Goal: Information Seeking & Learning: Get advice/opinions

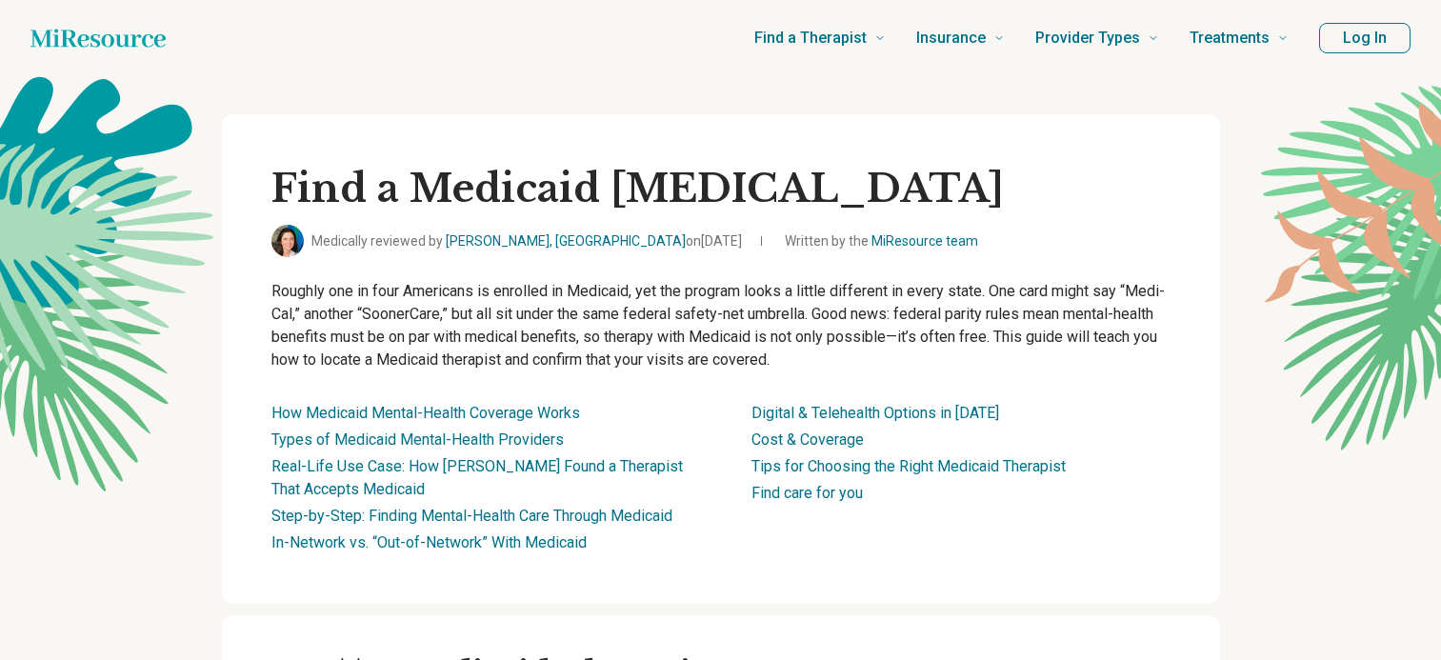
scroll to position [571, 0]
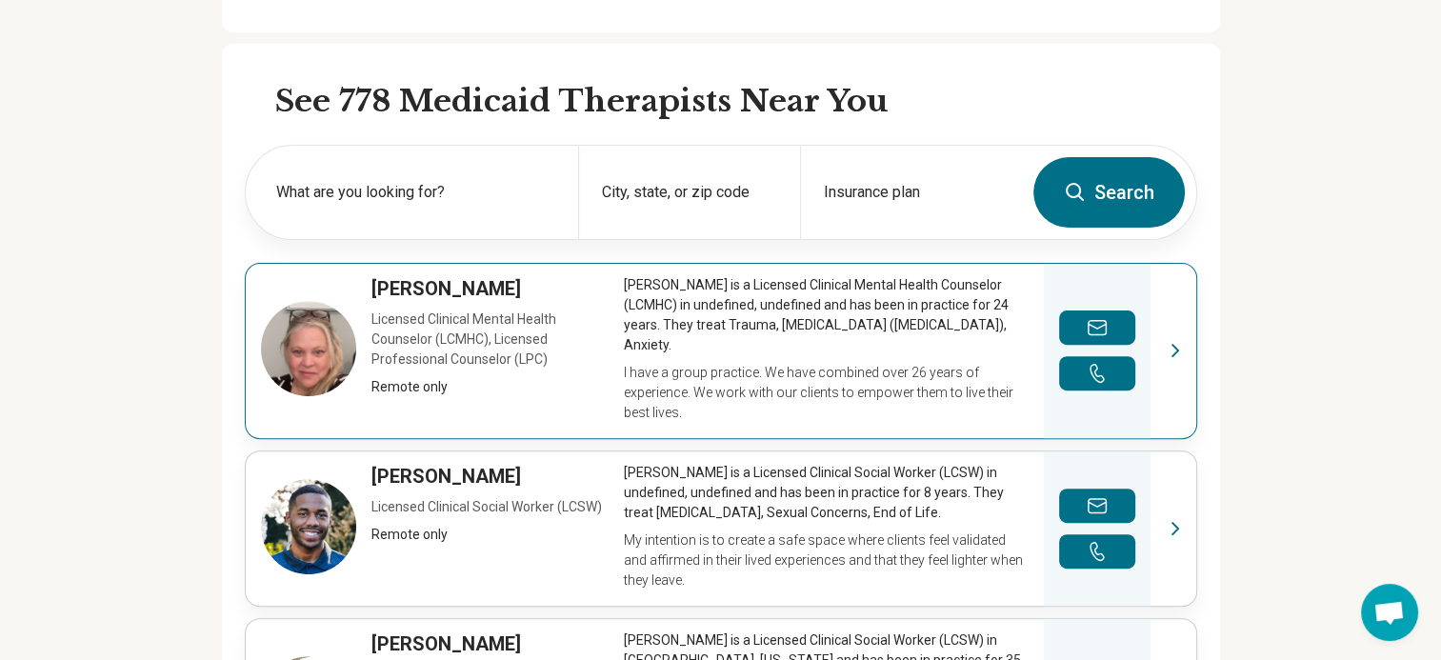
click at [810, 326] on link "View profile" at bounding box center [721, 351] width 951 height 174
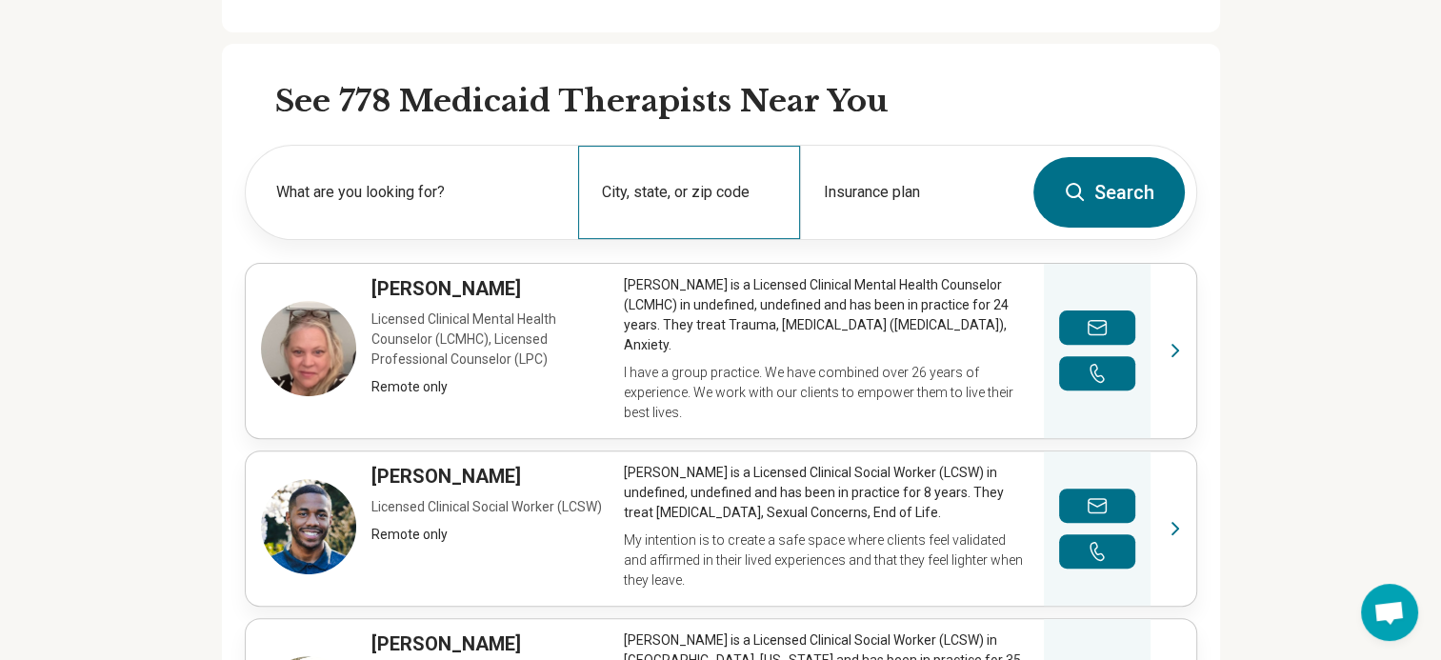
click at [709, 185] on div "City, state, or zip code" at bounding box center [689, 192] width 222 height 93
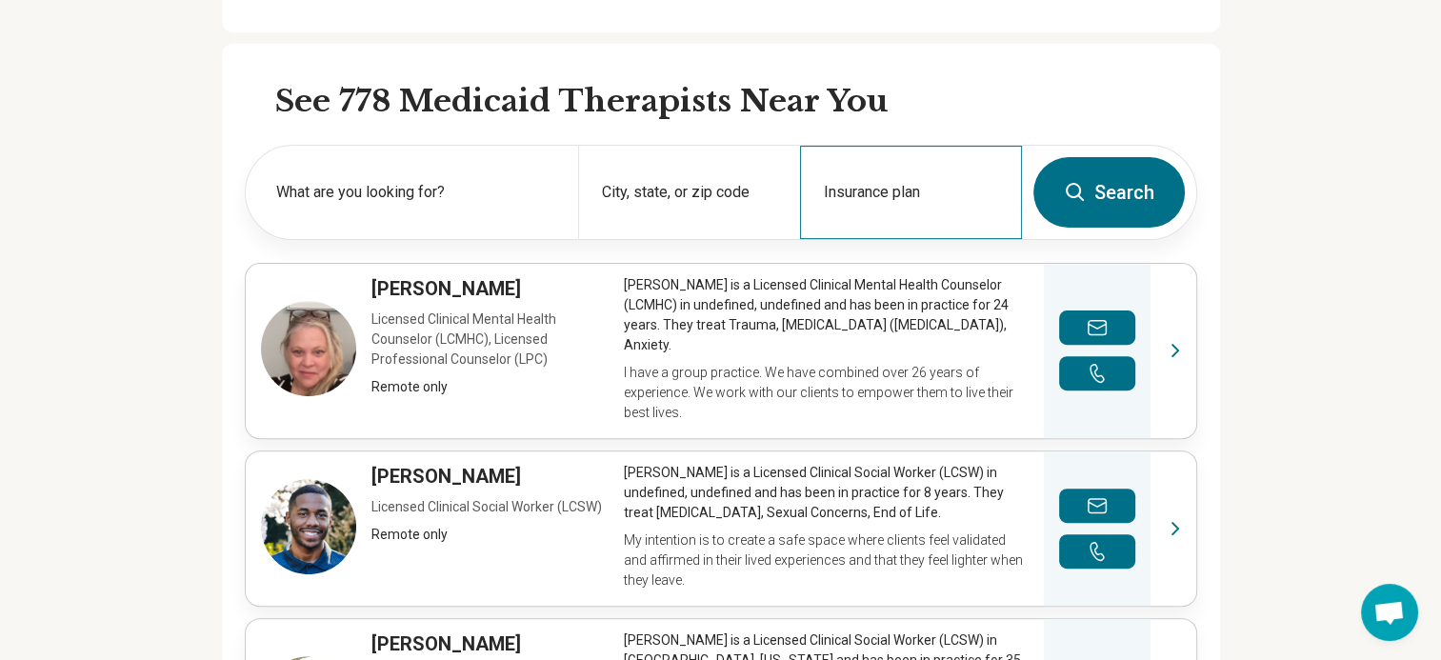
click at [880, 179] on div "Insurance plan" at bounding box center [911, 192] width 222 height 93
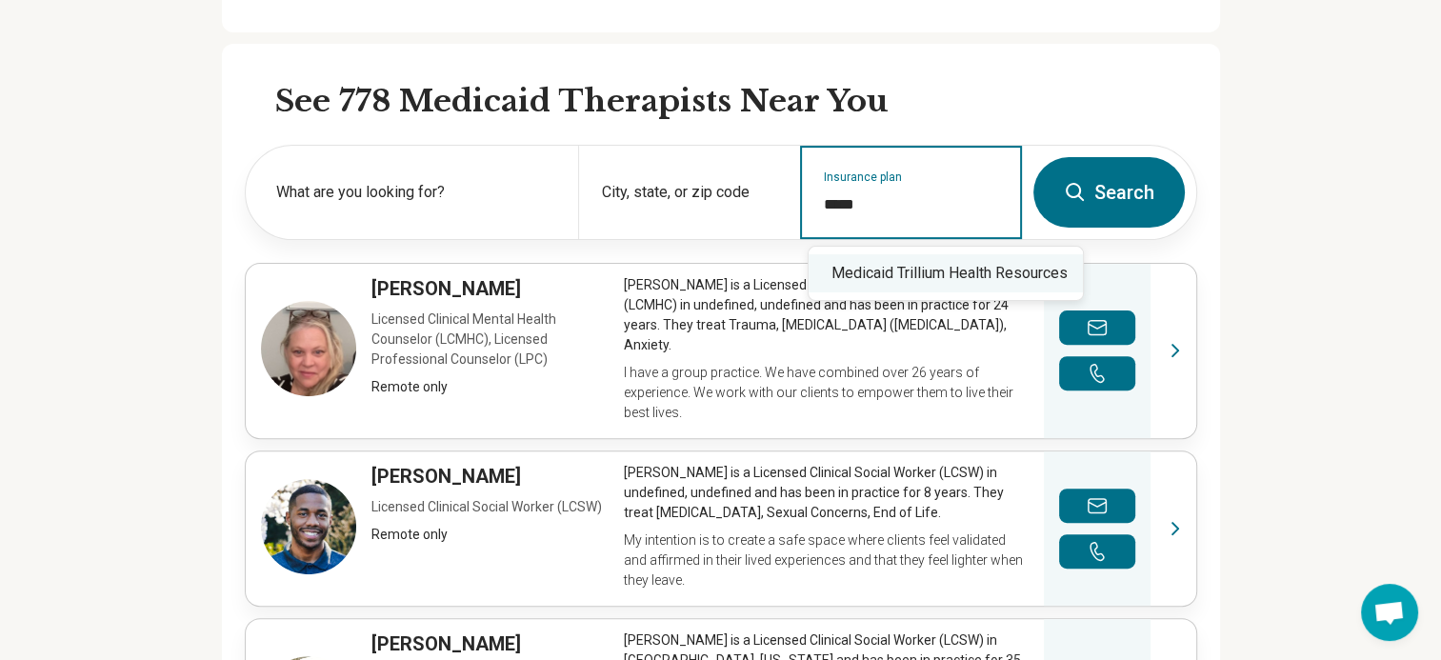
click at [861, 260] on div "Medicaid Trillium Health Resources" at bounding box center [946, 273] width 274 height 38
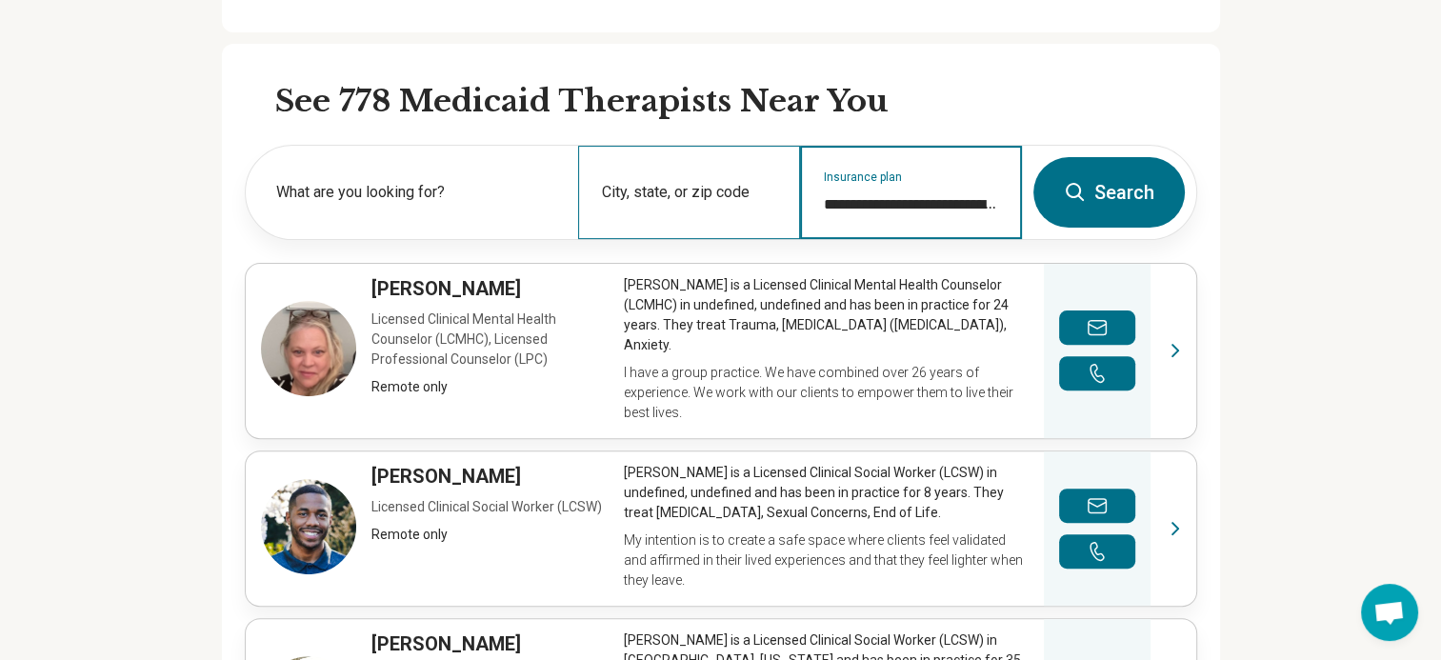
type input "**********"
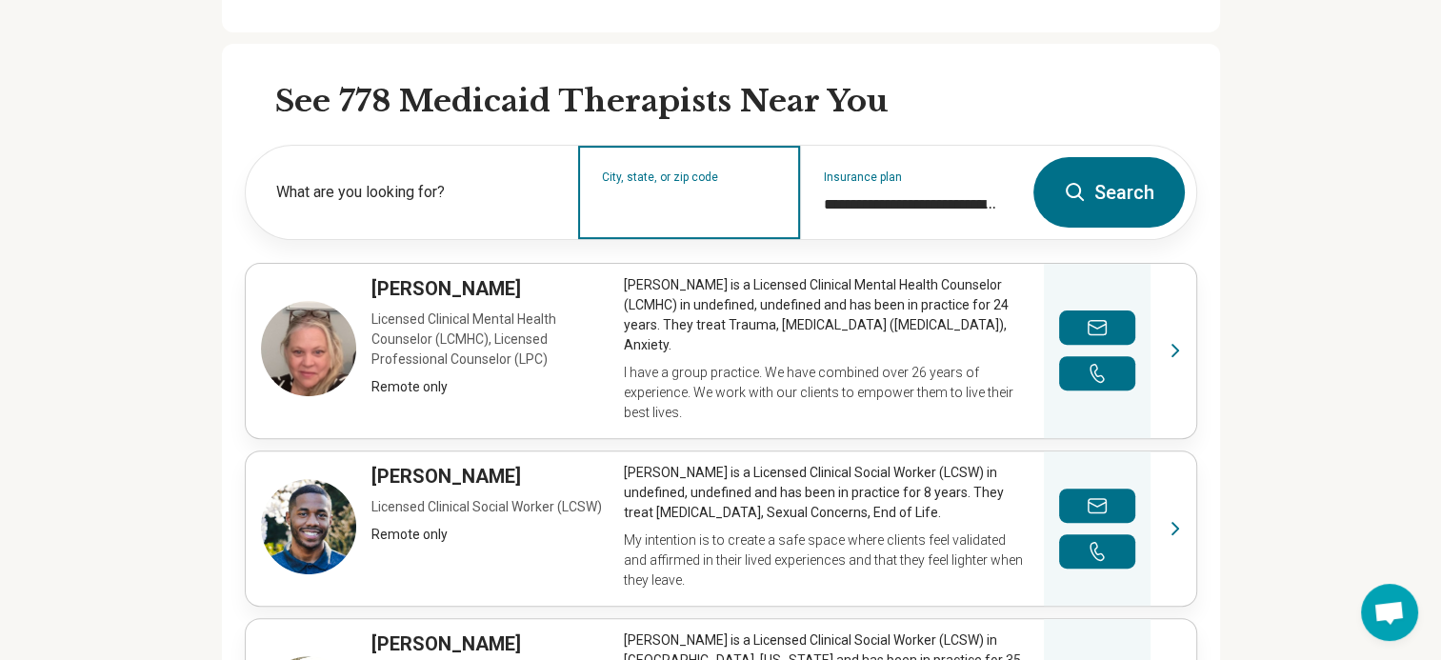
click at [738, 199] on input "City, state, or zip code" at bounding box center [689, 204] width 175 height 23
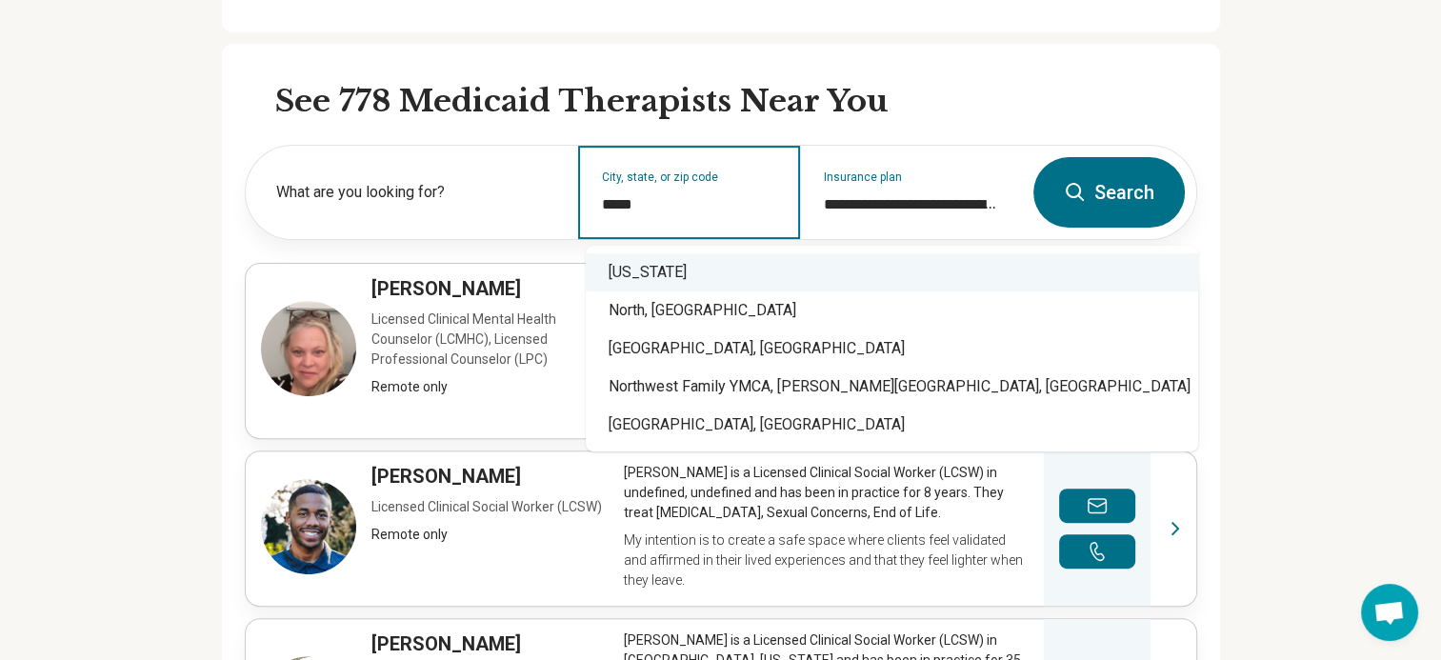
click at [667, 264] on div "North Carolina" at bounding box center [892, 272] width 612 height 38
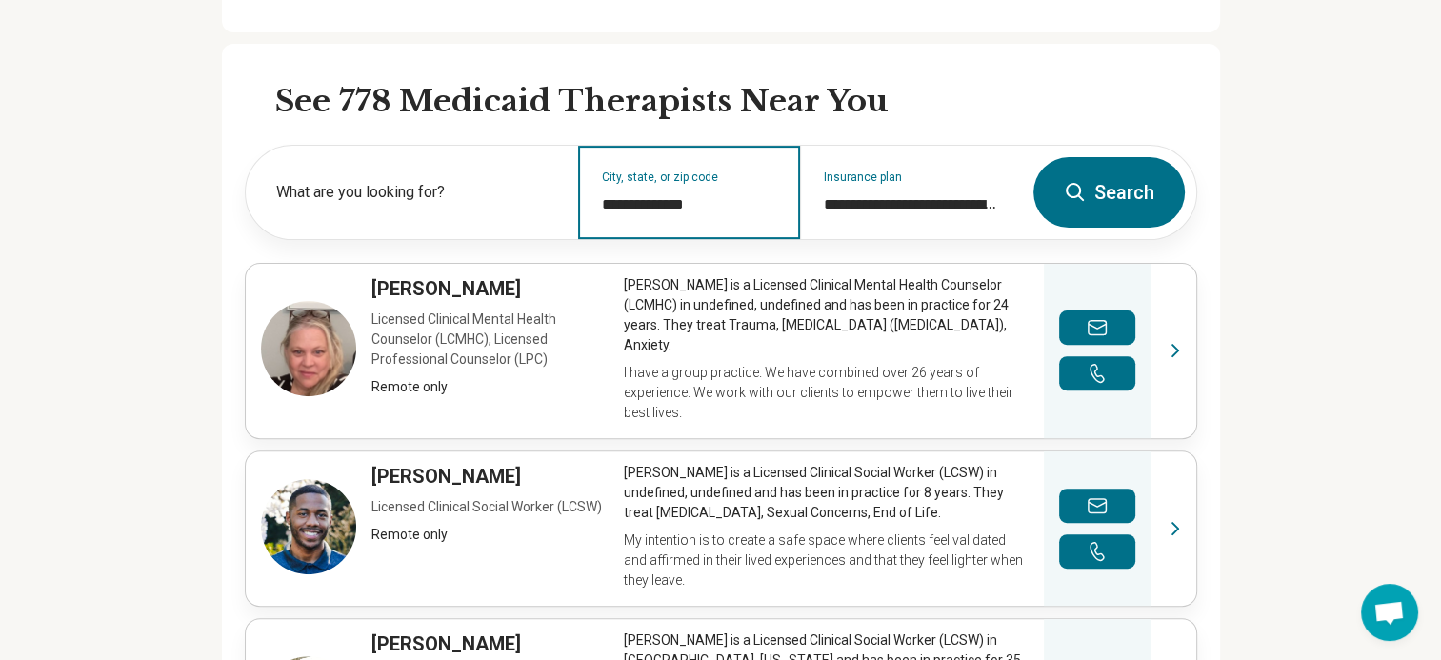
type input "**********"
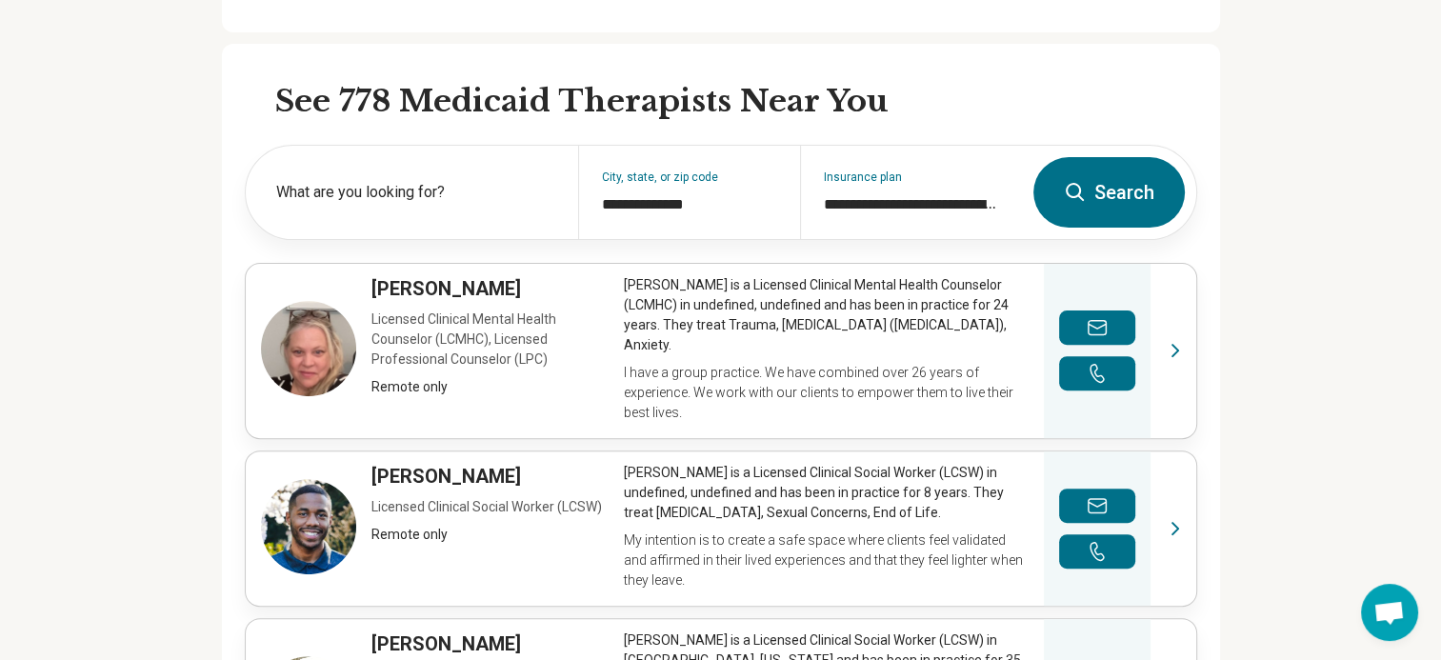
click at [1101, 196] on button "Search" at bounding box center [1108, 192] width 151 height 70
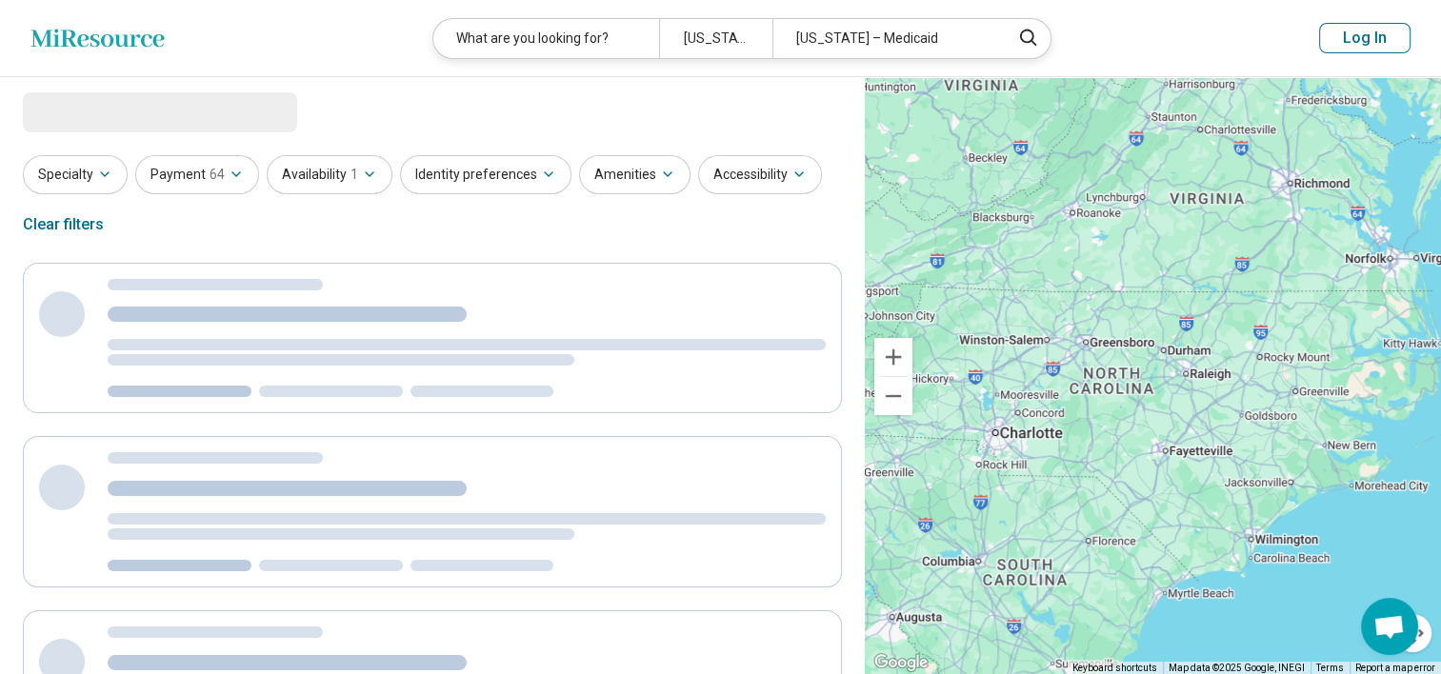
select select "***"
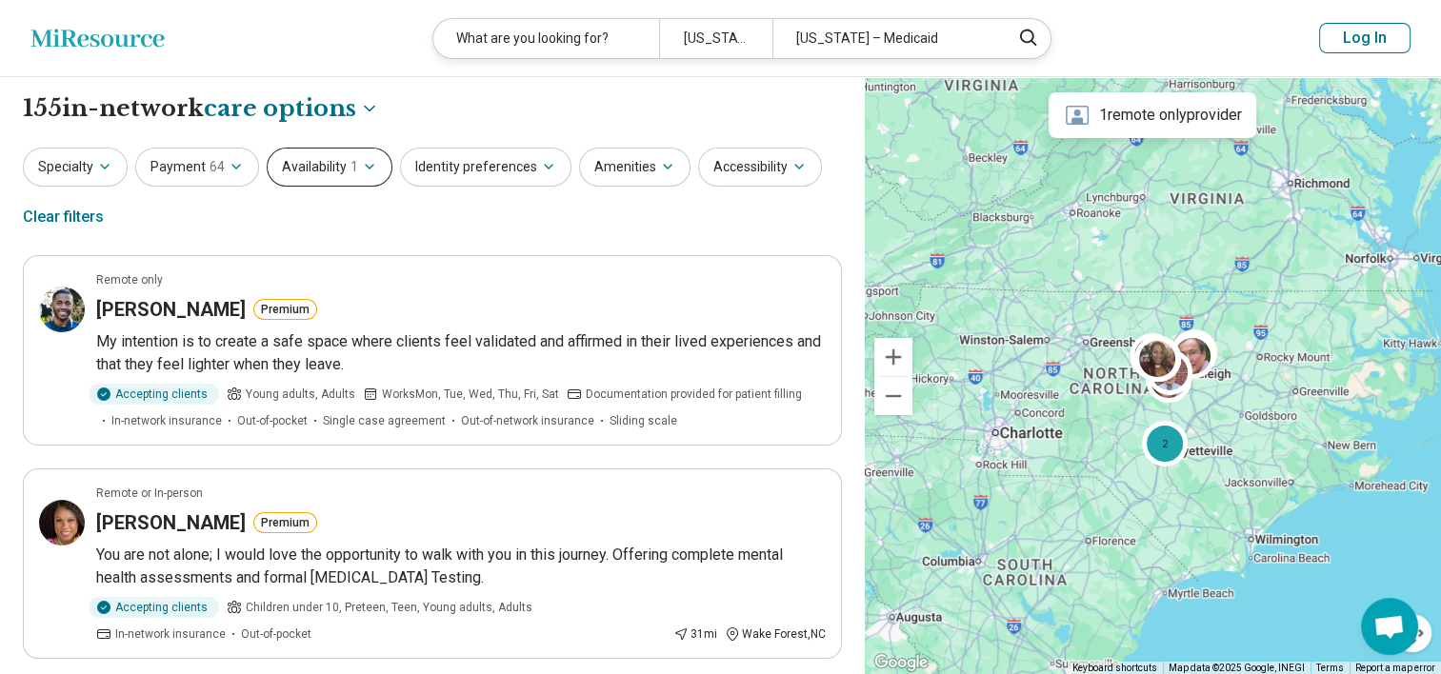
click at [350, 171] on span "1" at bounding box center [354, 167] width 8 height 20
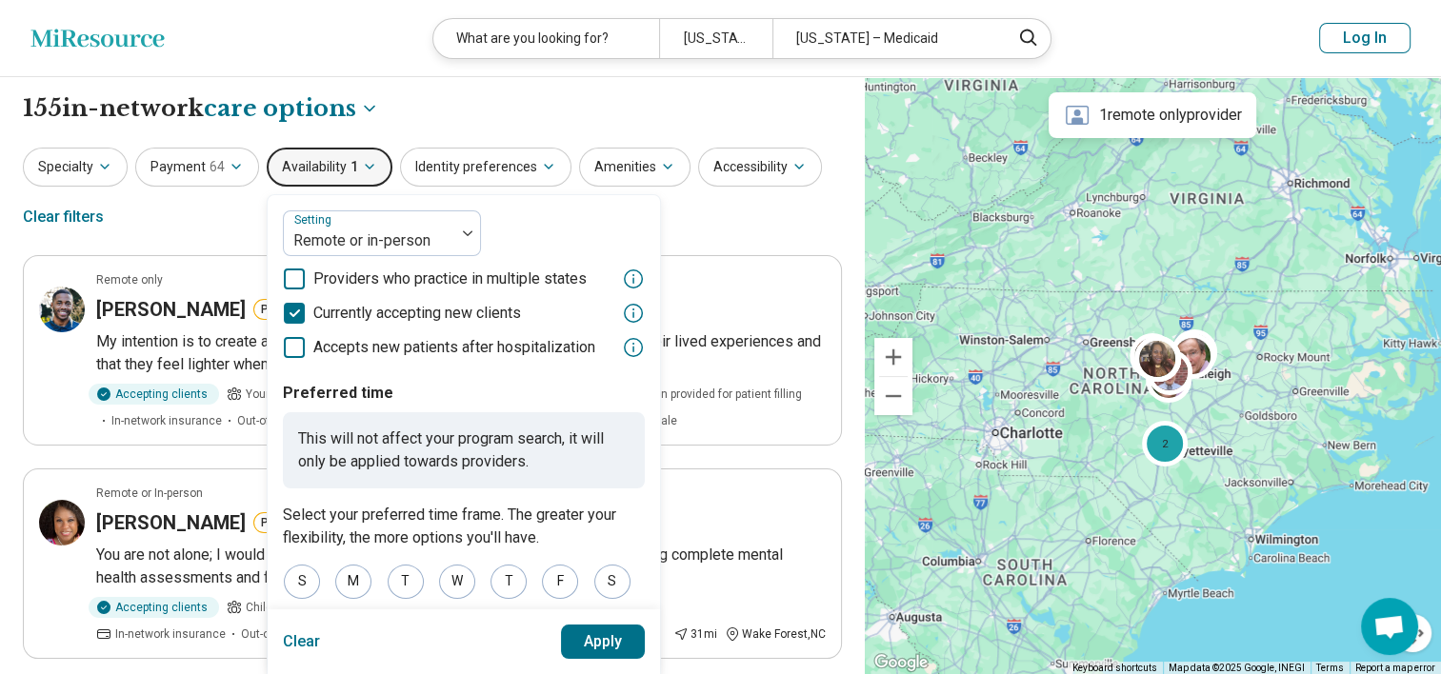
click at [293, 282] on icon at bounding box center [294, 279] width 21 height 21
click at [627, 646] on button "Apply" at bounding box center [603, 642] width 85 height 34
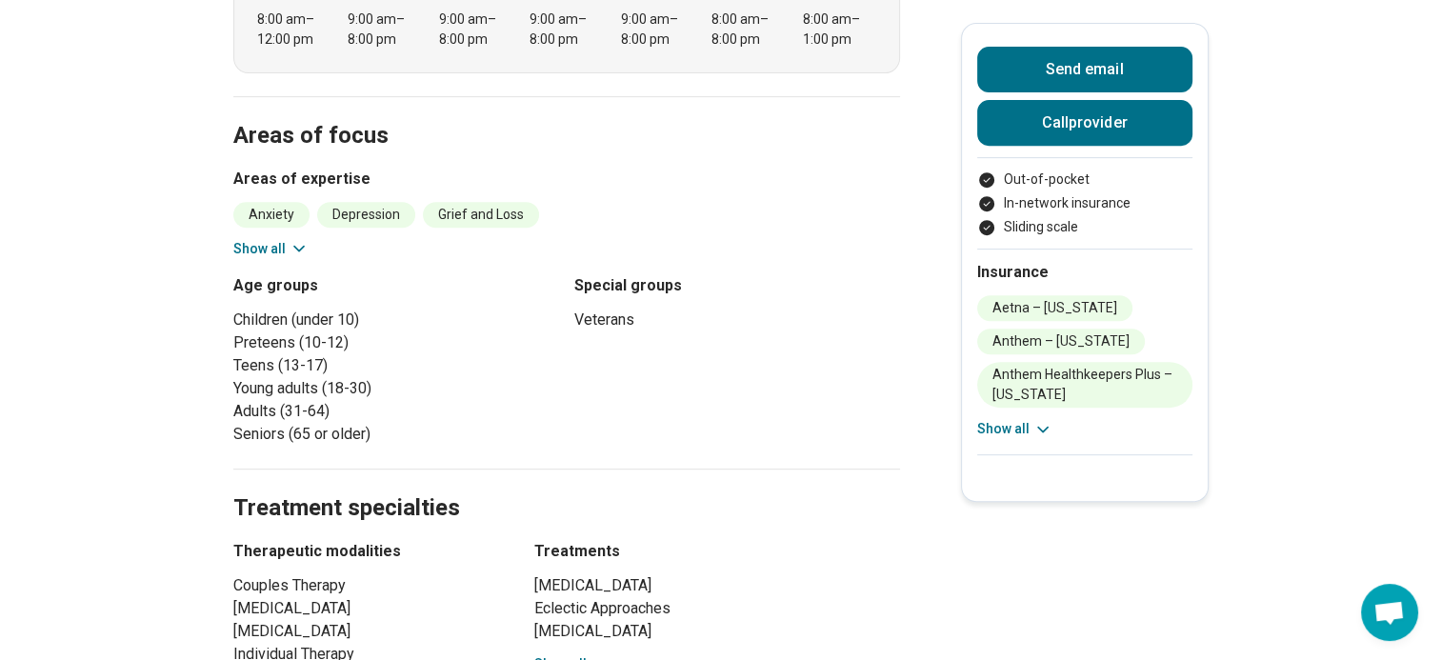
scroll to position [286, 0]
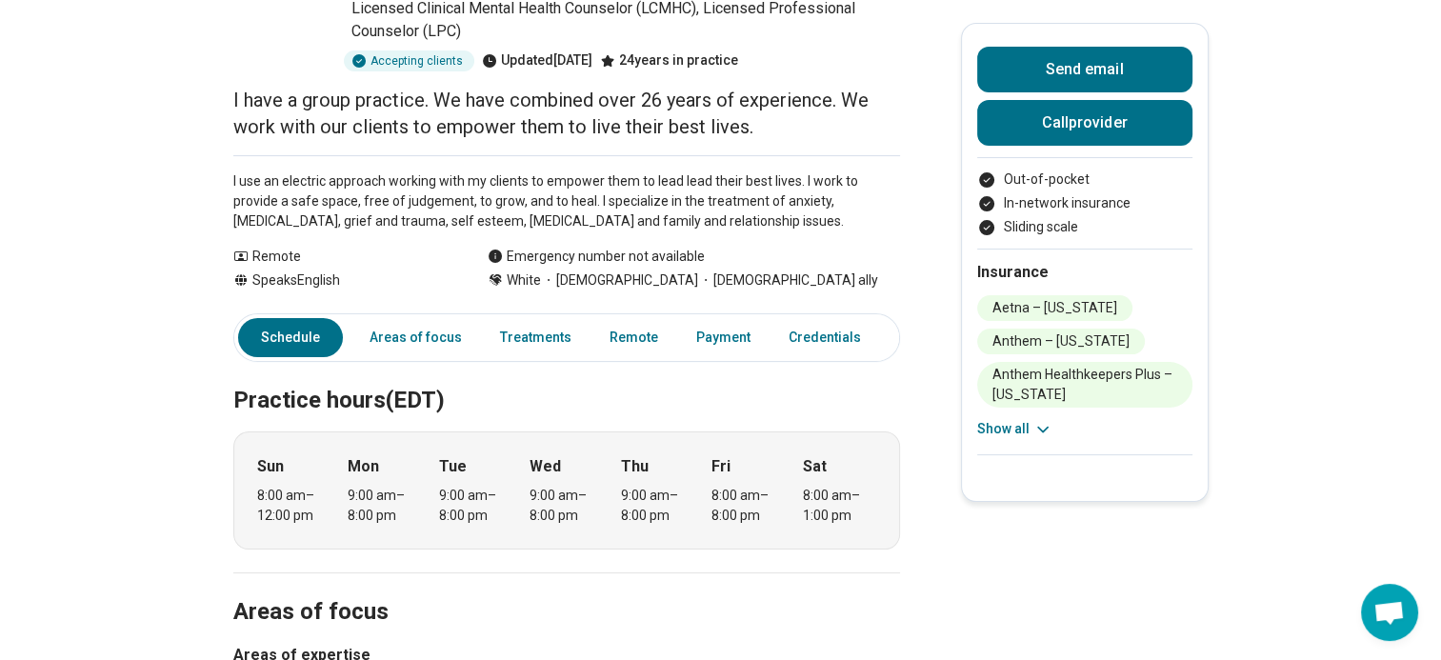
click at [1019, 421] on button "Show all" at bounding box center [1014, 429] width 75 height 20
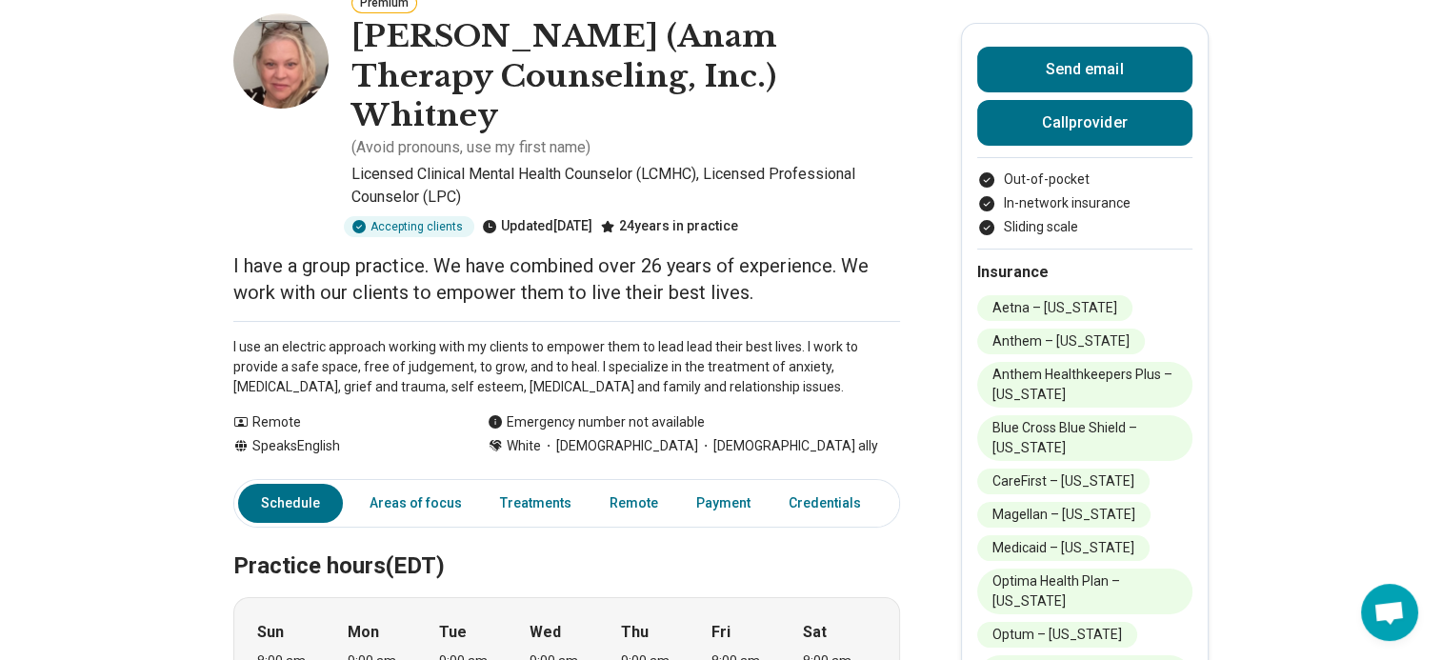
scroll to position [0, 0]
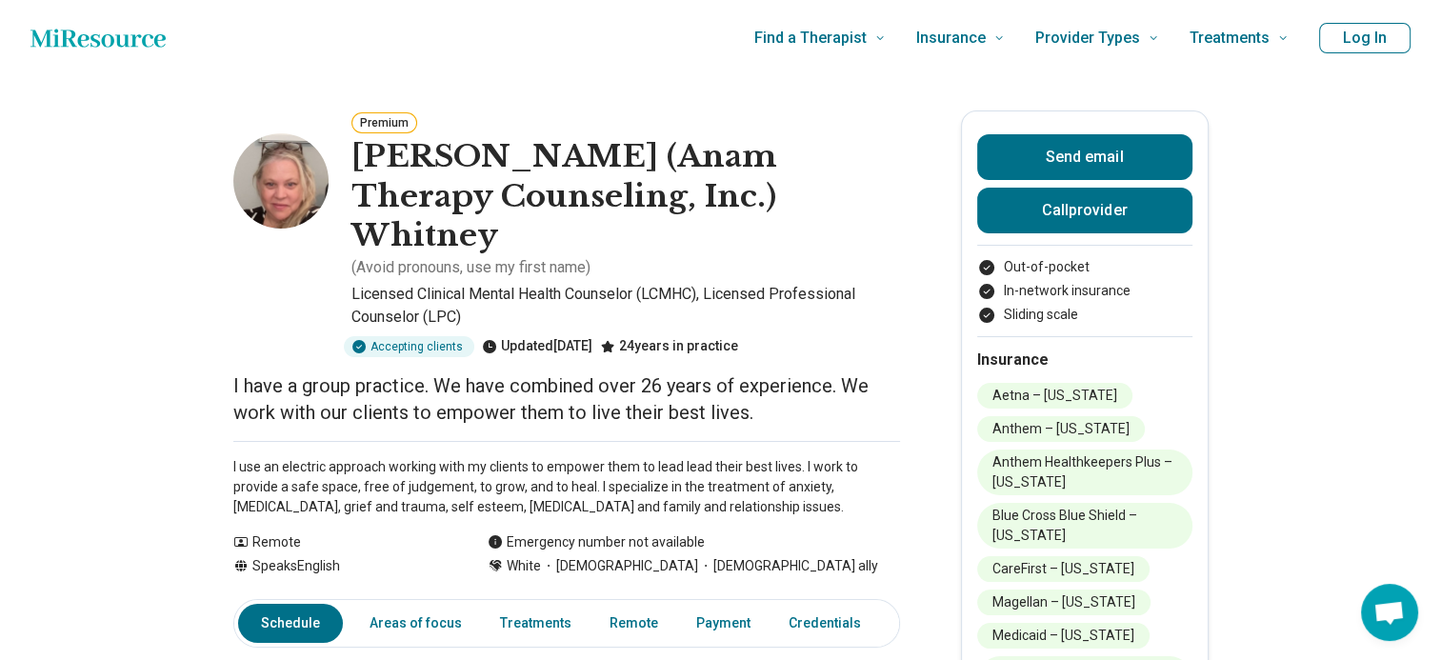
click at [442, 164] on h1 "Heather (Anam Therapy Counseling, Inc.) Whitney" at bounding box center [625, 196] width 549 height 119
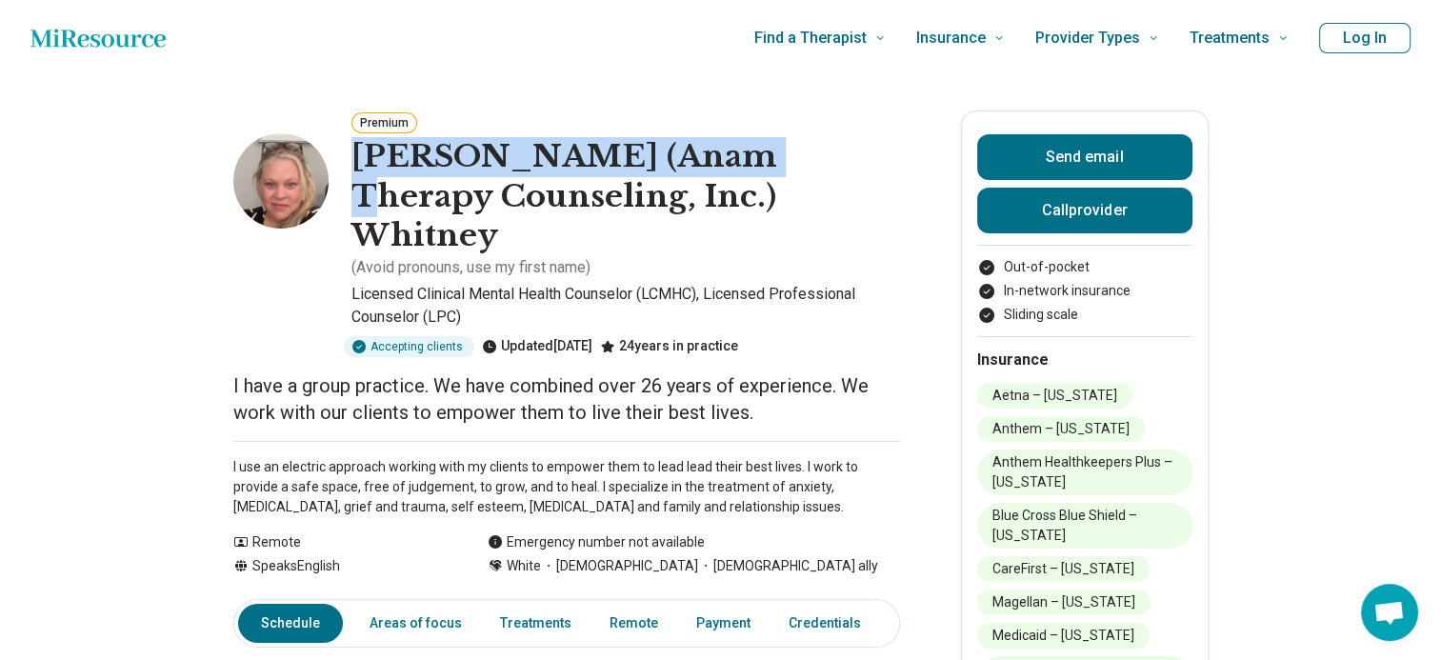
drag, startPoint x: 359, startPoint y: 145, endPoint x: 774, endPoint y: 175, distance: 416.4
click at [774, 175] on h1 "Heather (Anam Therapy Counseling, Inc.) Whitney" at bounding box center [625, 196] width 549 height 119
click at [467, 173] on h1 "Heather (Anam Therapy Counseling, Inc.) Whitney" at bounding box center [625, 196] width 549 height 119
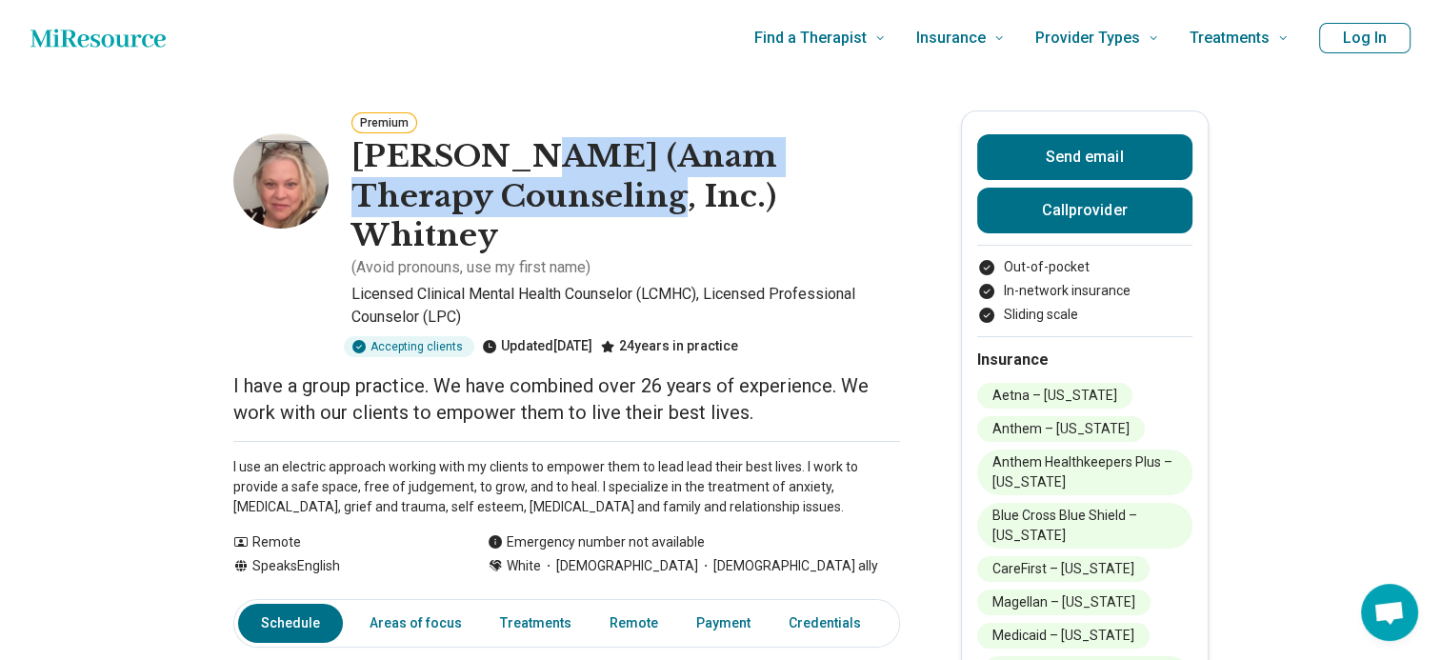
drag, startPoint x: 503, startPoint y: 151, endPoint x: 614, endPoint y: 186, distance: 116.6
click at [614, 186] on h1 "Heather (Anam Therapy Counseling, Inc.) Whitney" at bounding box center [625, 196] width 549 height 119
copy h1 "Anam Therapy Counseling, Inc."
click at [570, 179] on h1 "Heather (Anam Therapy Counseling, Inc.) Whitney" at bounding box center [625, 196] width 549 height 119
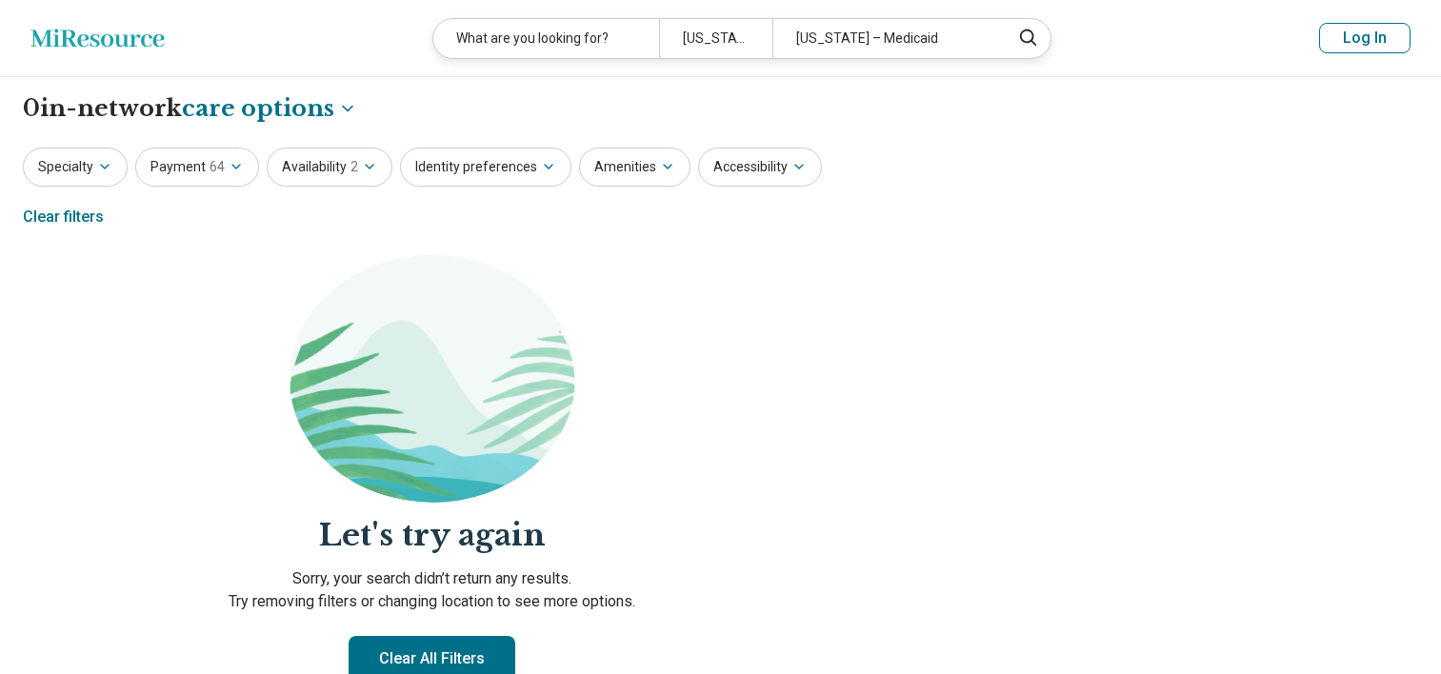
select select "***"
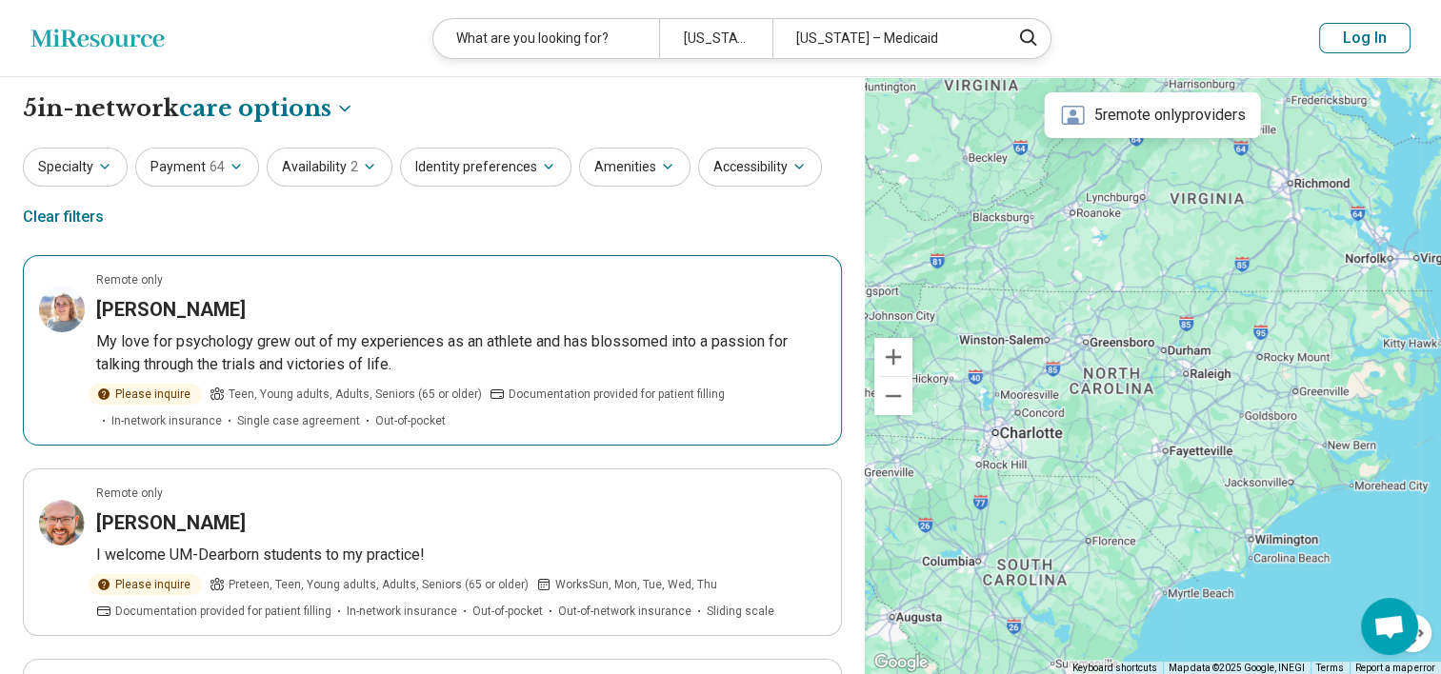
click at [388, 338] on p "My love for psychology grew out of my experiences as an athlete and has blossom…" at bounding box center [461, 353] width 730 height 46
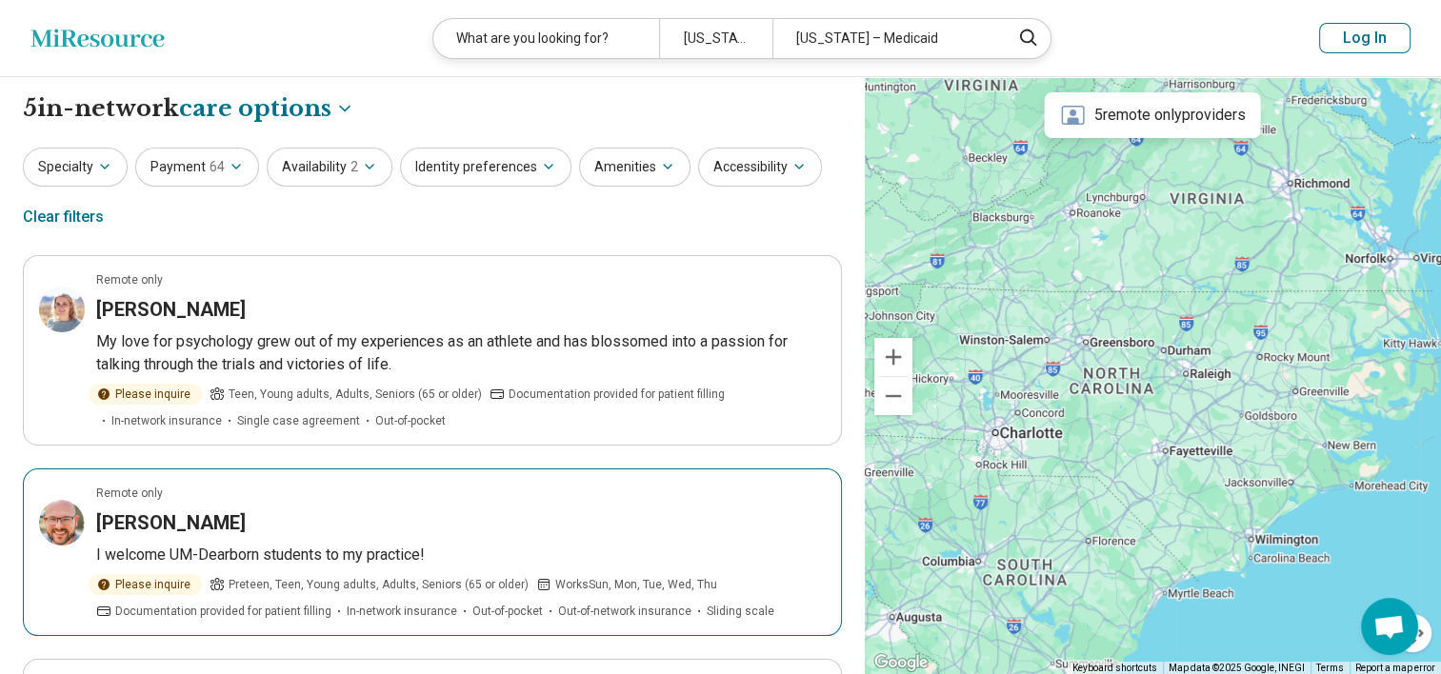
click at [345, 530] on div "[PERSON_NAME]" at bounding box center [461, 523] width 730 height 27
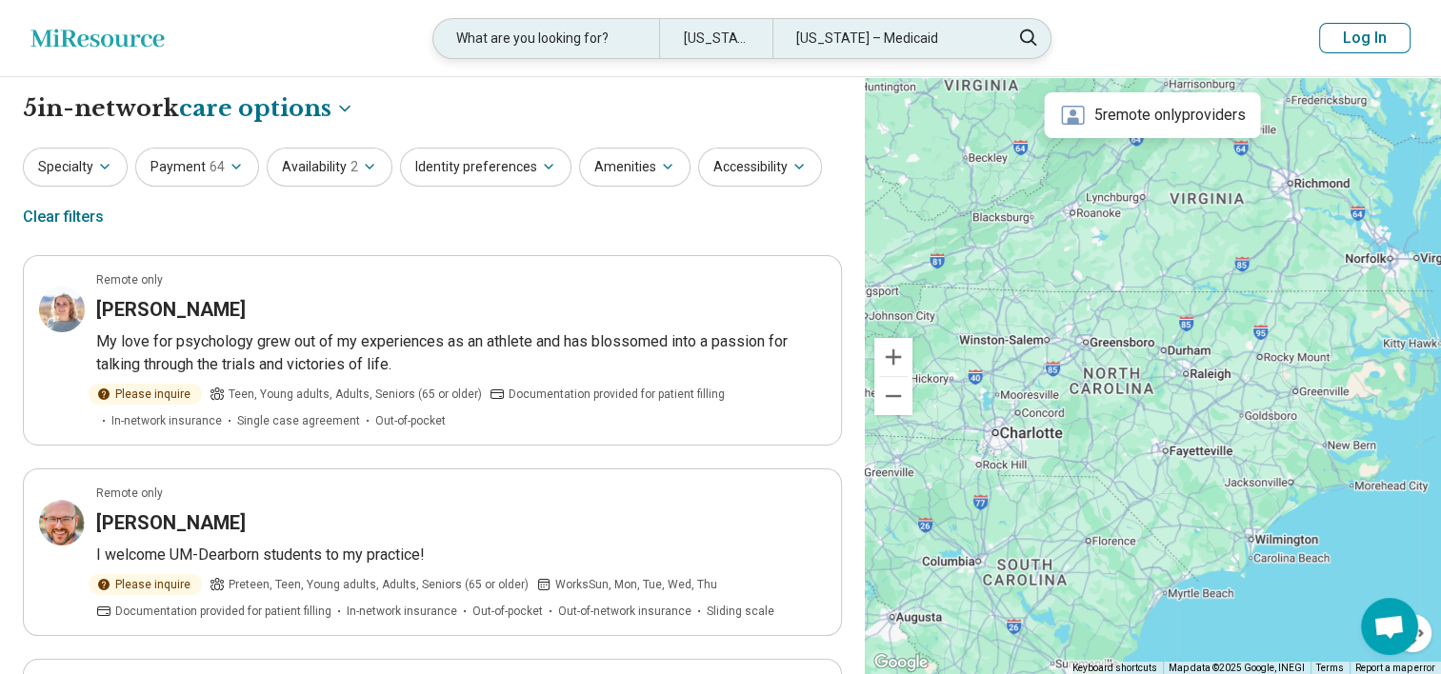
click at [856, 44] on div "Indiana – Medicaid" at bounding box center [885, 38] width 226 height 39
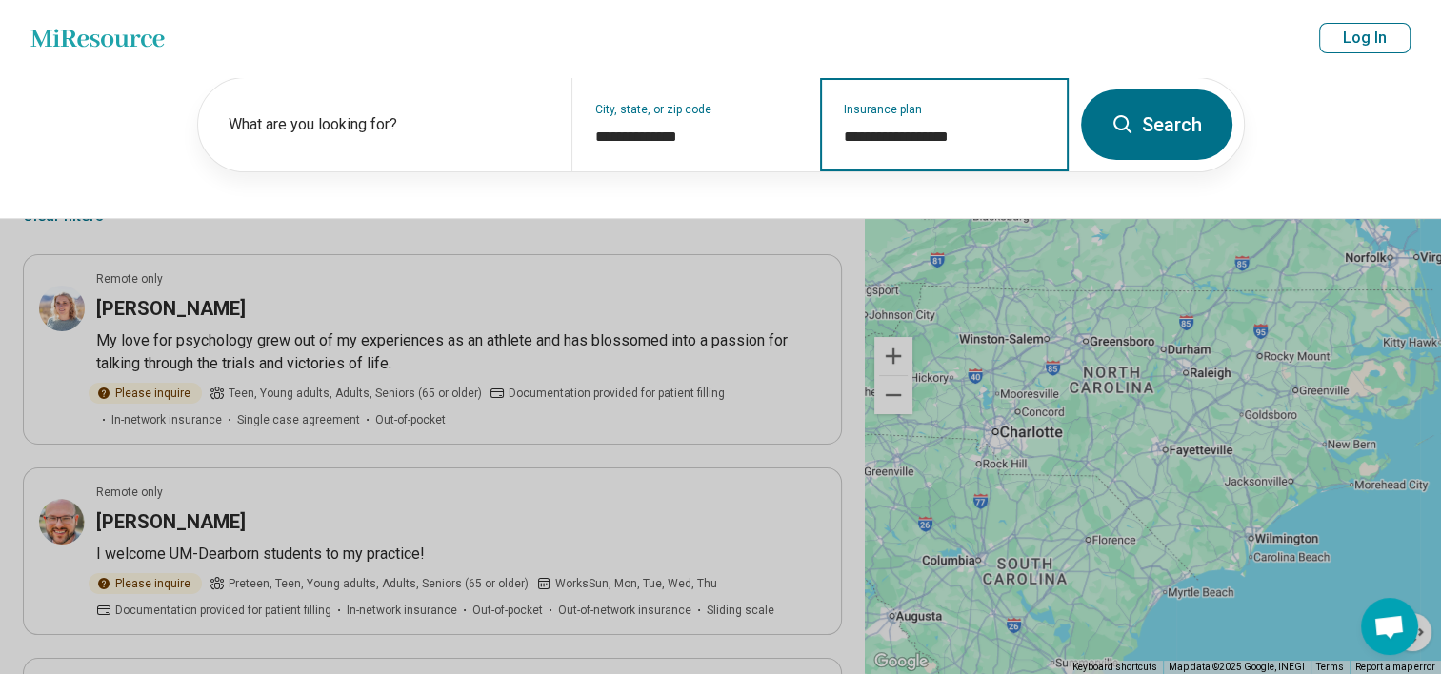
click at [918, 132] on input "**********" at bounding box center [945, 137] width 202 height 23
type input "*****"
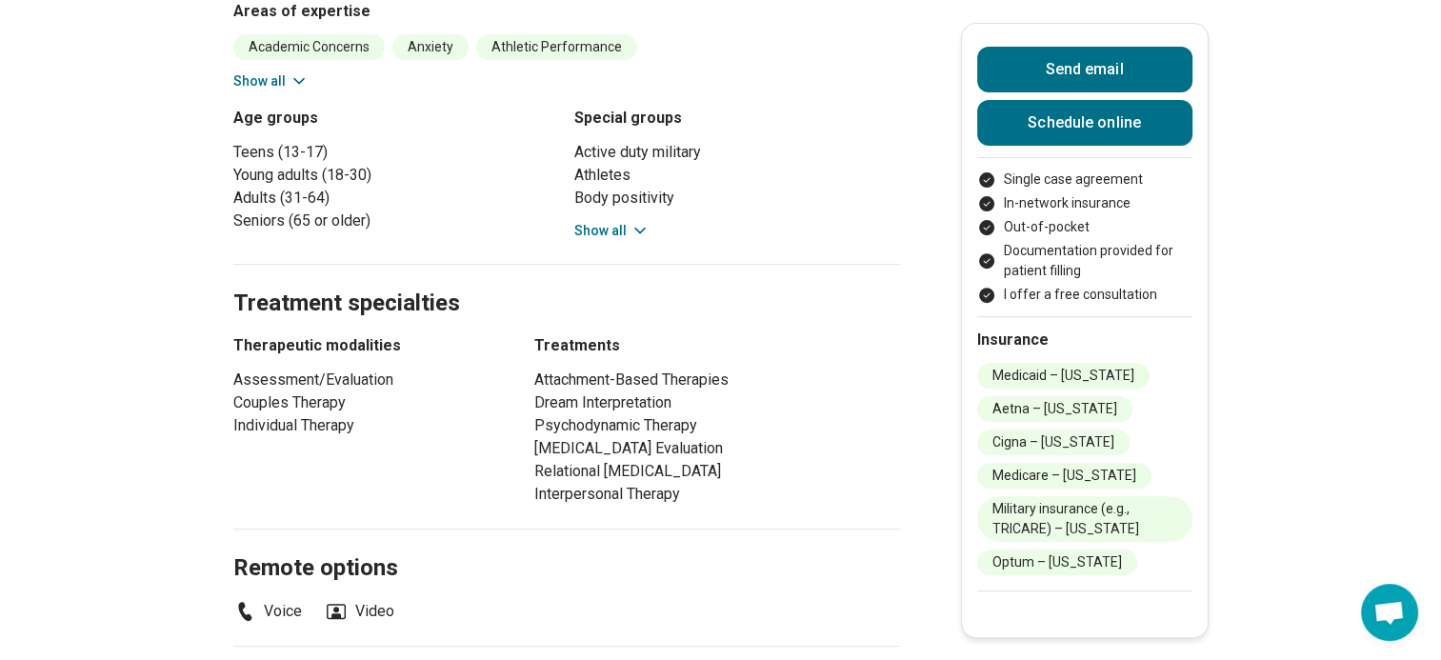
scroll to position [1048, 0]
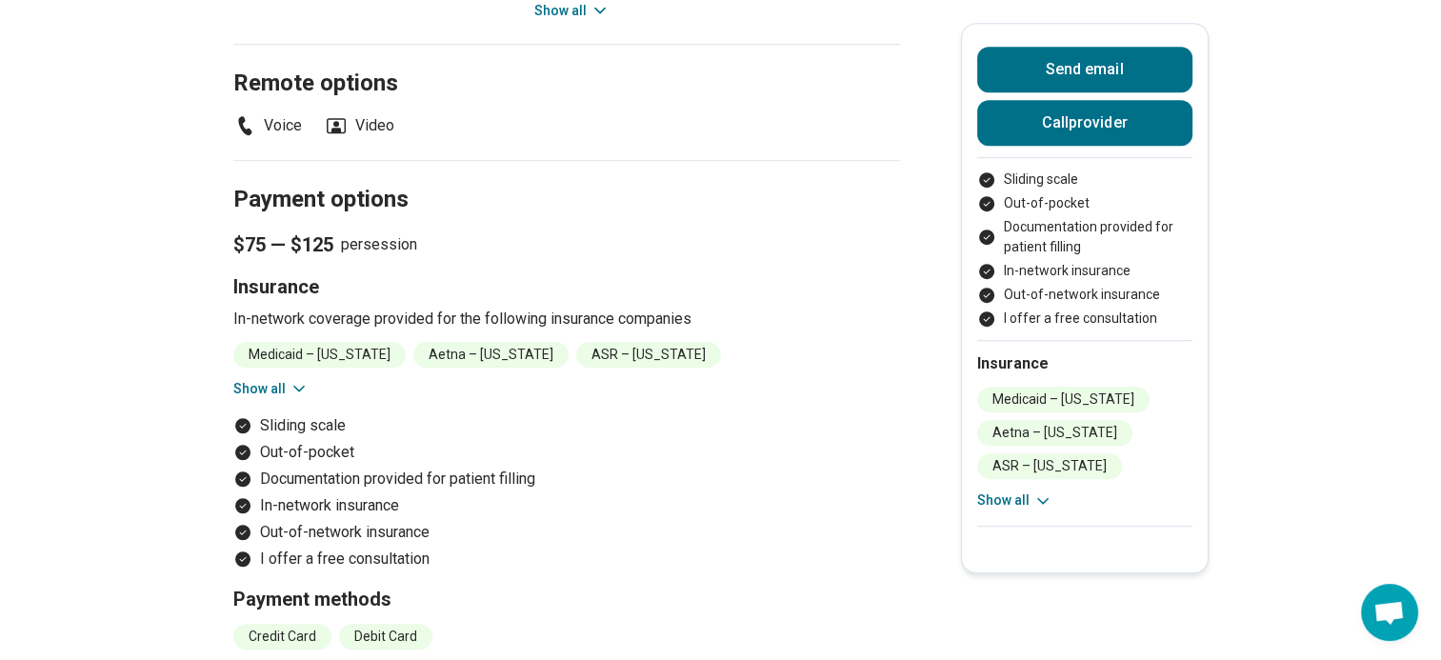
scroll to position [1238, 0]
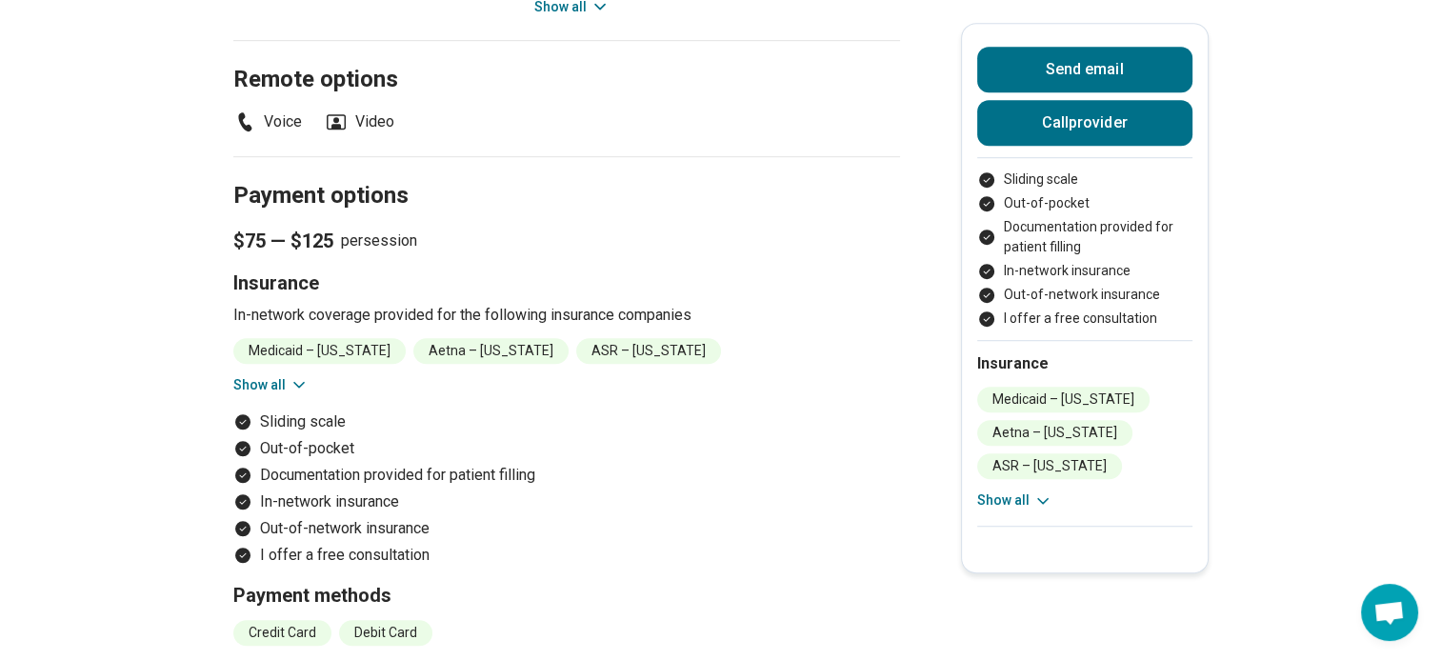
click at [301, 381] on icon at bounding box center [299, 384] width 19 height 19
